Goal: Find specific page/section: Find specific page/section

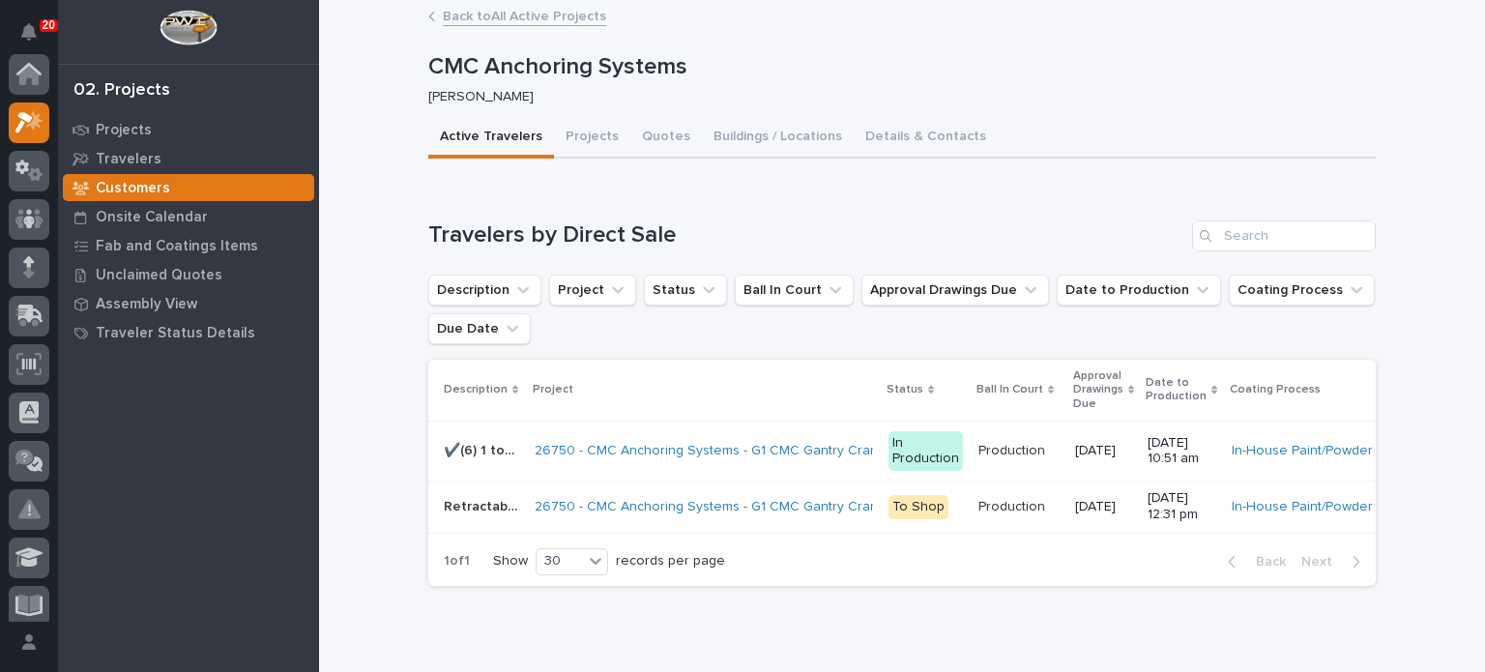
scroll to position [48, 0]
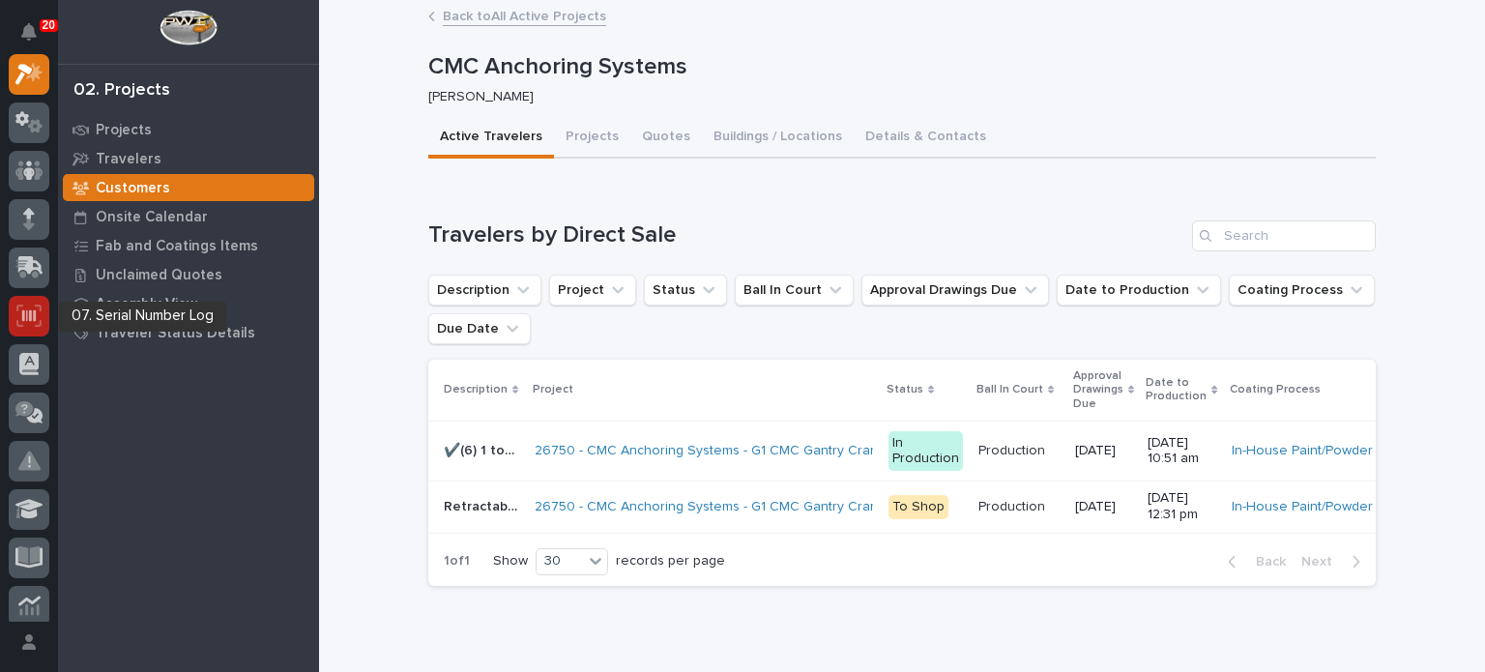
click at [33, 308] on icon at bounding box center [28, 315] width 25 height 22
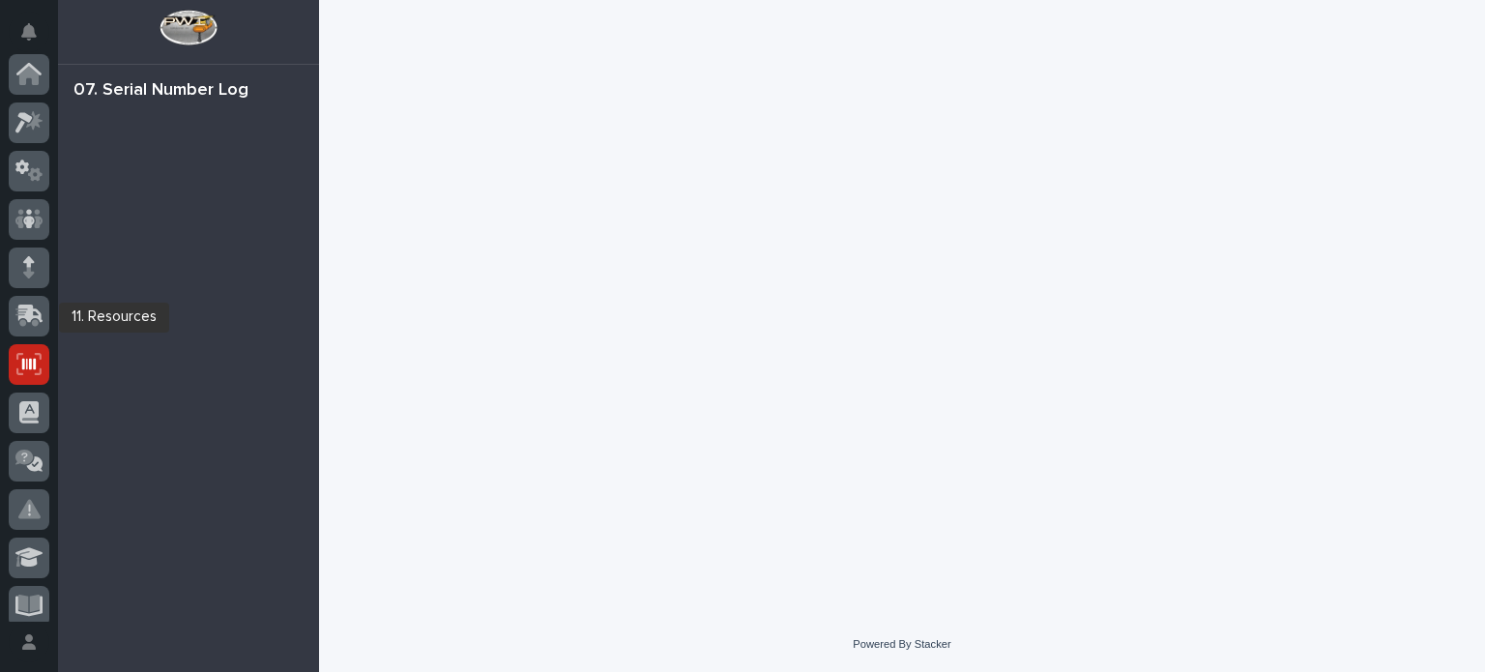
scroll to position [290, 0]
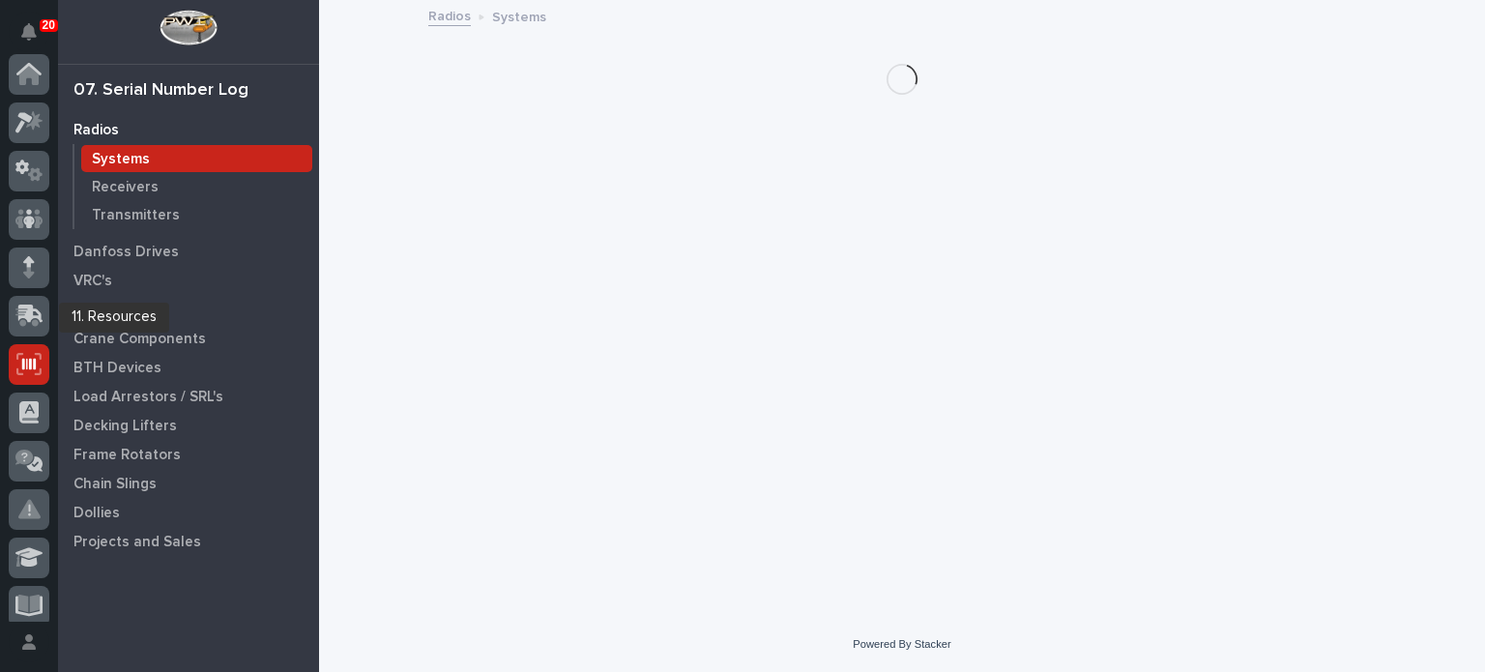
scroll to position [290, 0]
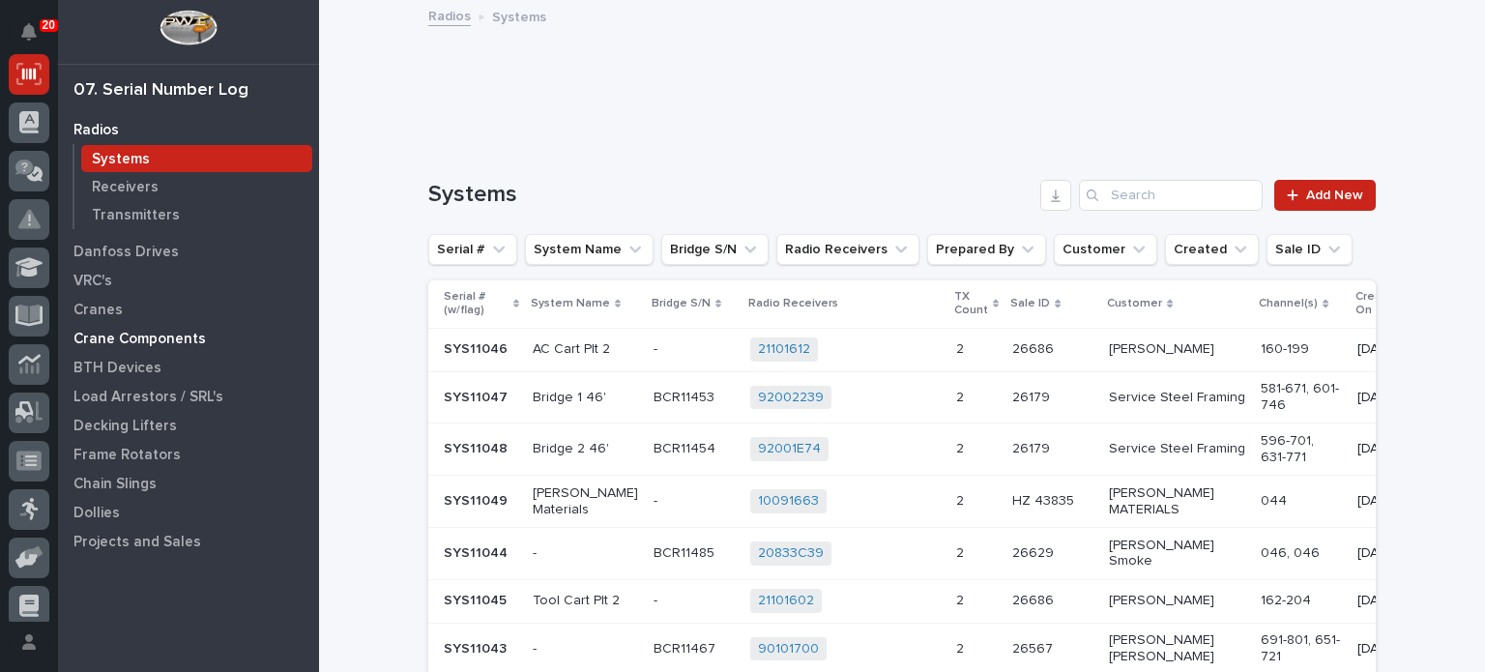
click at [103, 340] on p "Crane Components" at bounding box center [139, 339] width 132 height 17
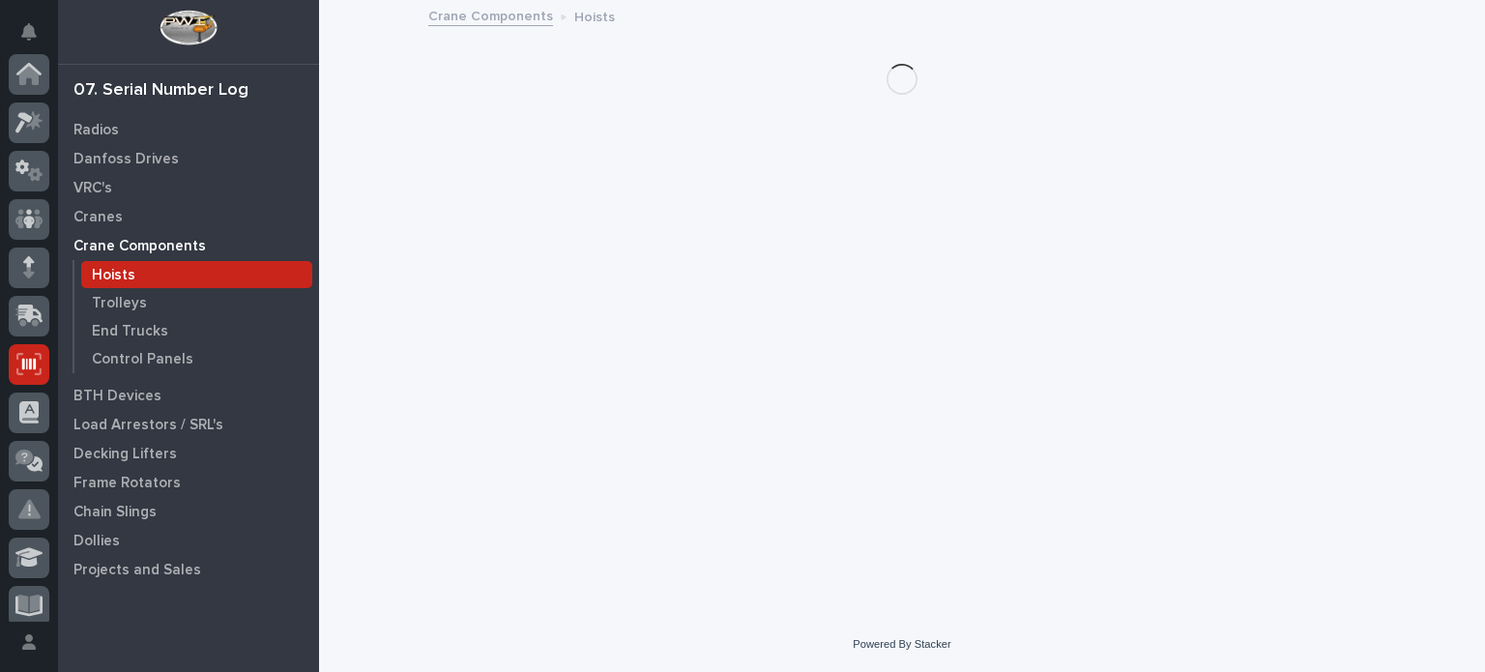
scroll to position [290, 0]
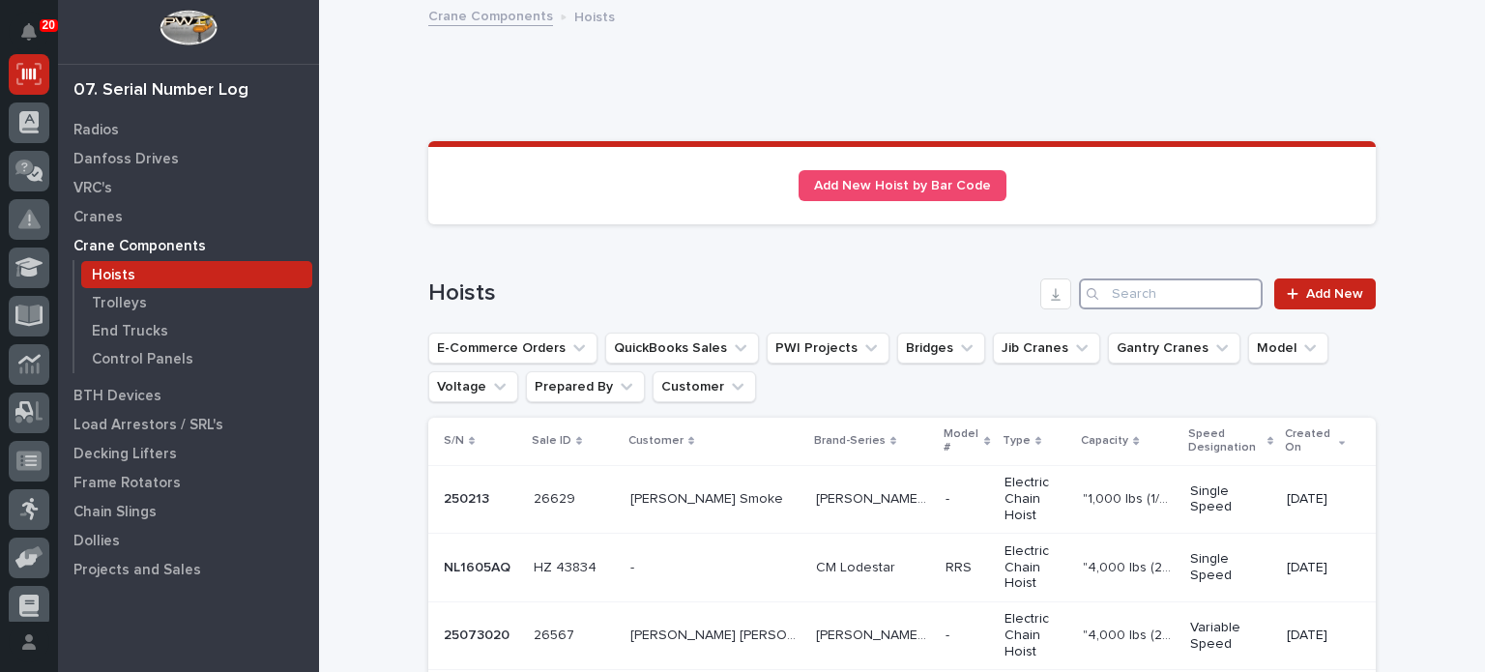
click at [1132, 295] on input "Search" at bounding box center [1171, 293] width 184 height 31
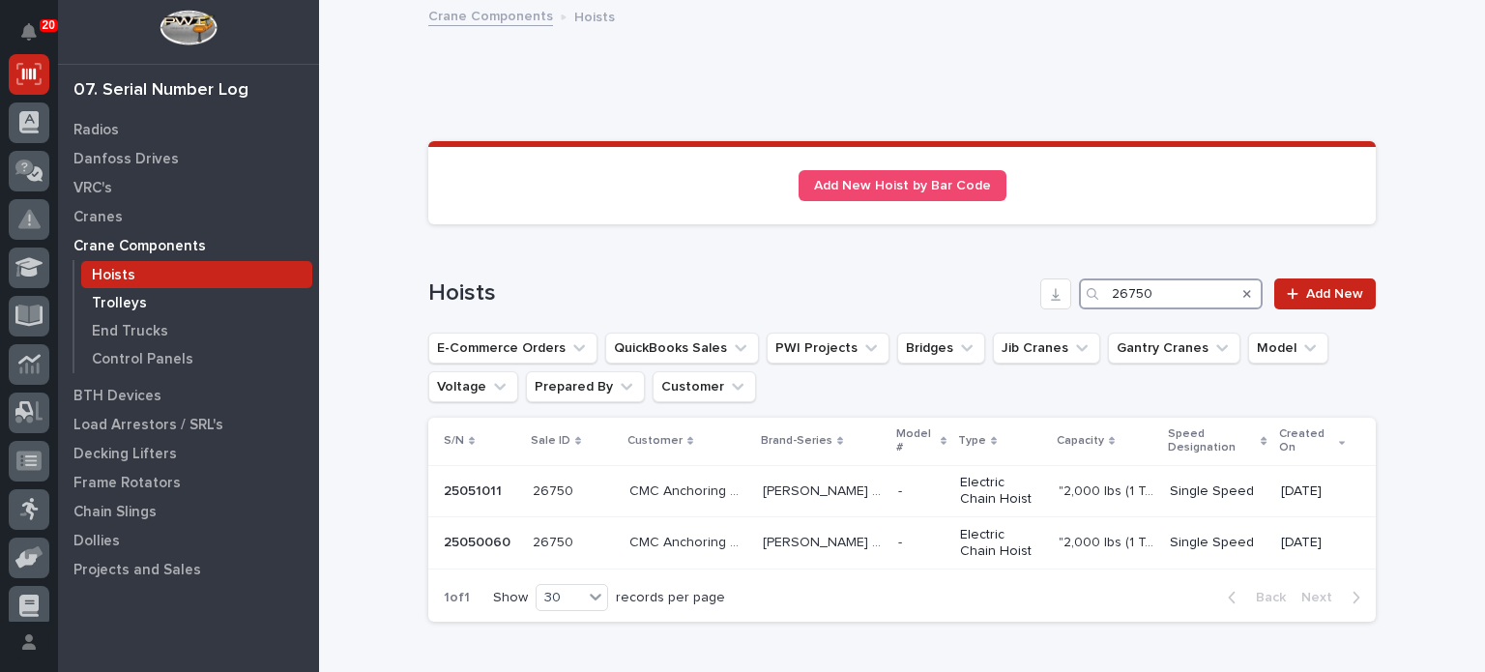
type input "26750"
click at [147, 296] on div "Trolleys" at bounding box center [196, 302] width 231 height 27
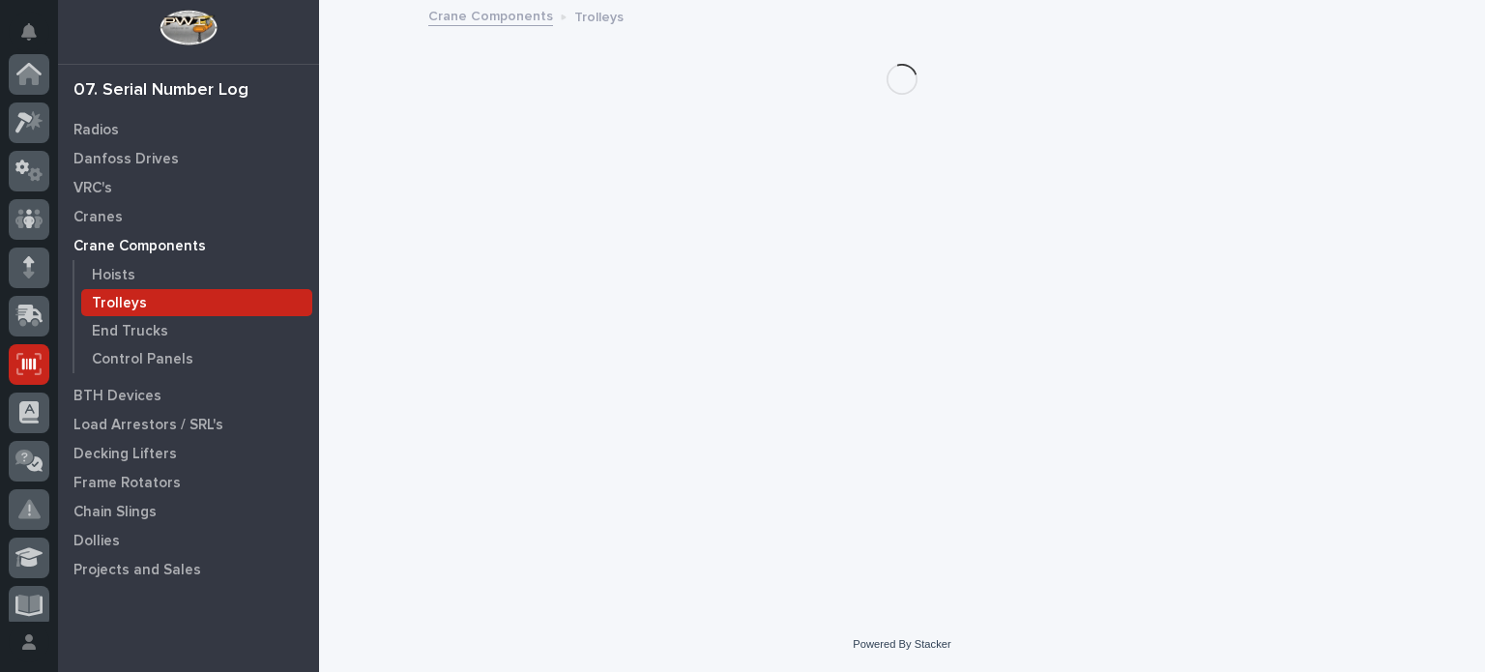
scroll to position [290, 0]
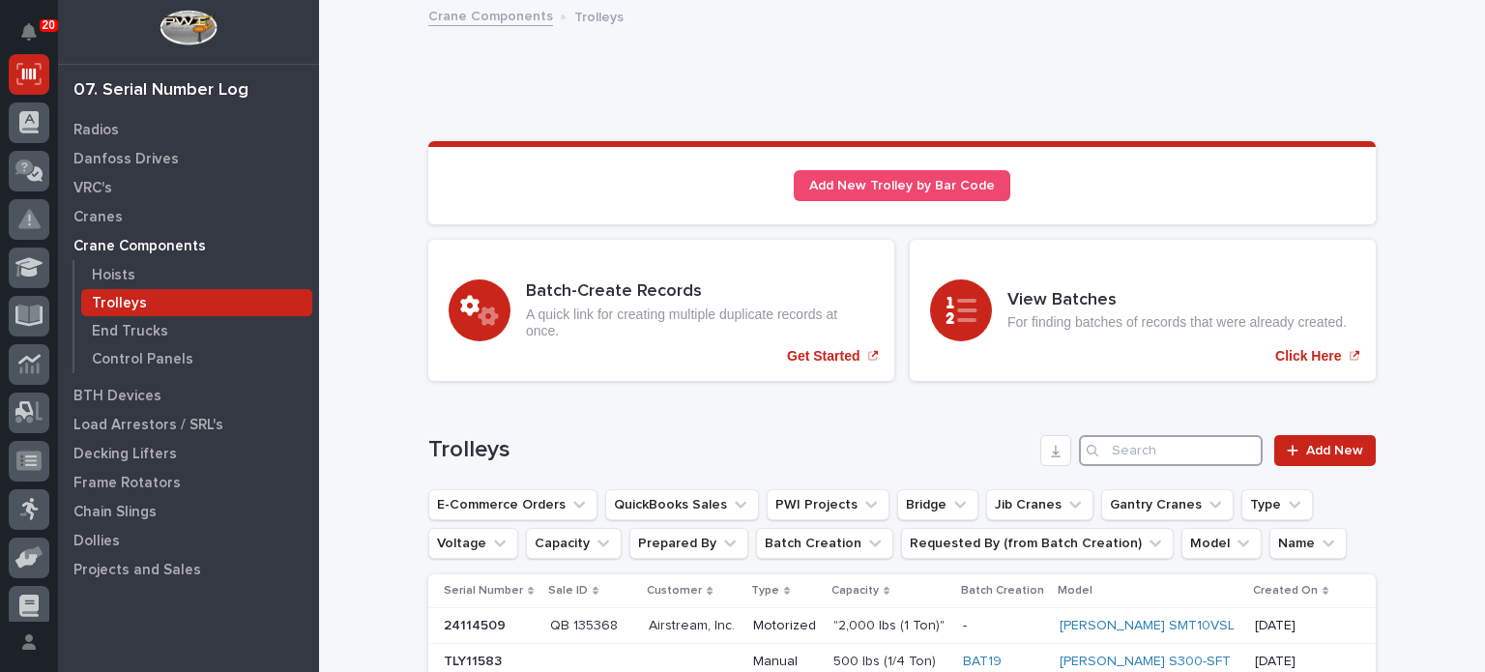
click at [1174, 448] on input "Search" at bounding box center [1171, 450] width 184 height 31
type input "26750"
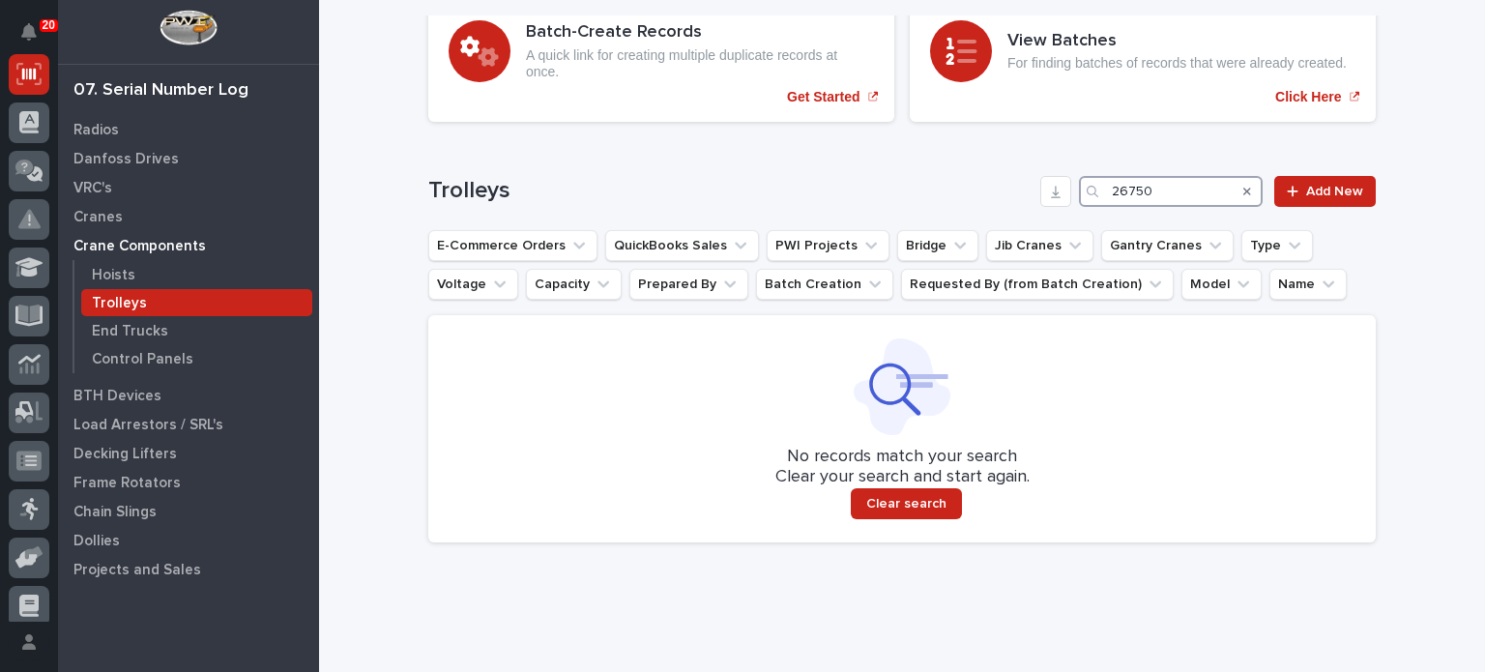
scroll to position [259, 0]
